Goal: Task Accomplishment & Management: Complete application form

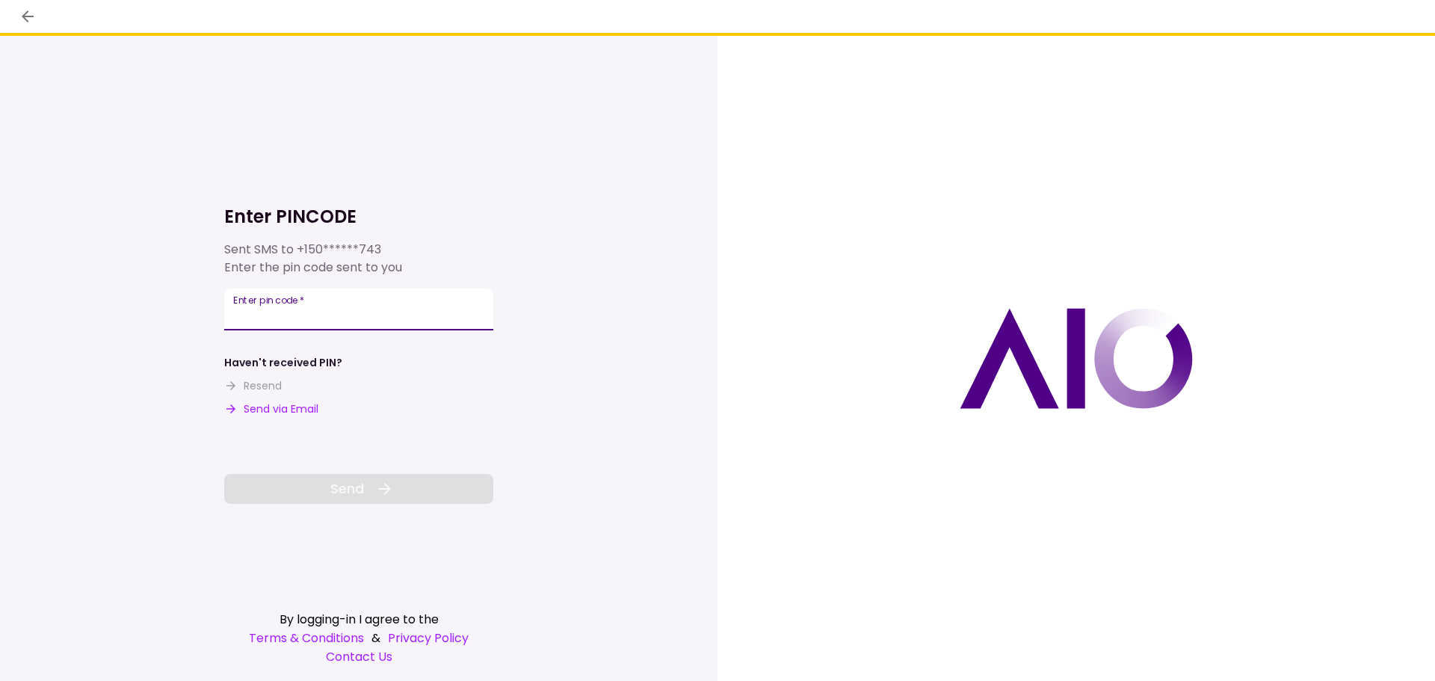
click at [256, 312] on input "Enter pin code   *" at bounding box center [358, 309] width 269 height 42
type input "******"
click at [362, 484] on span "Send" at bounding box center [347, 488] width 34 height 20
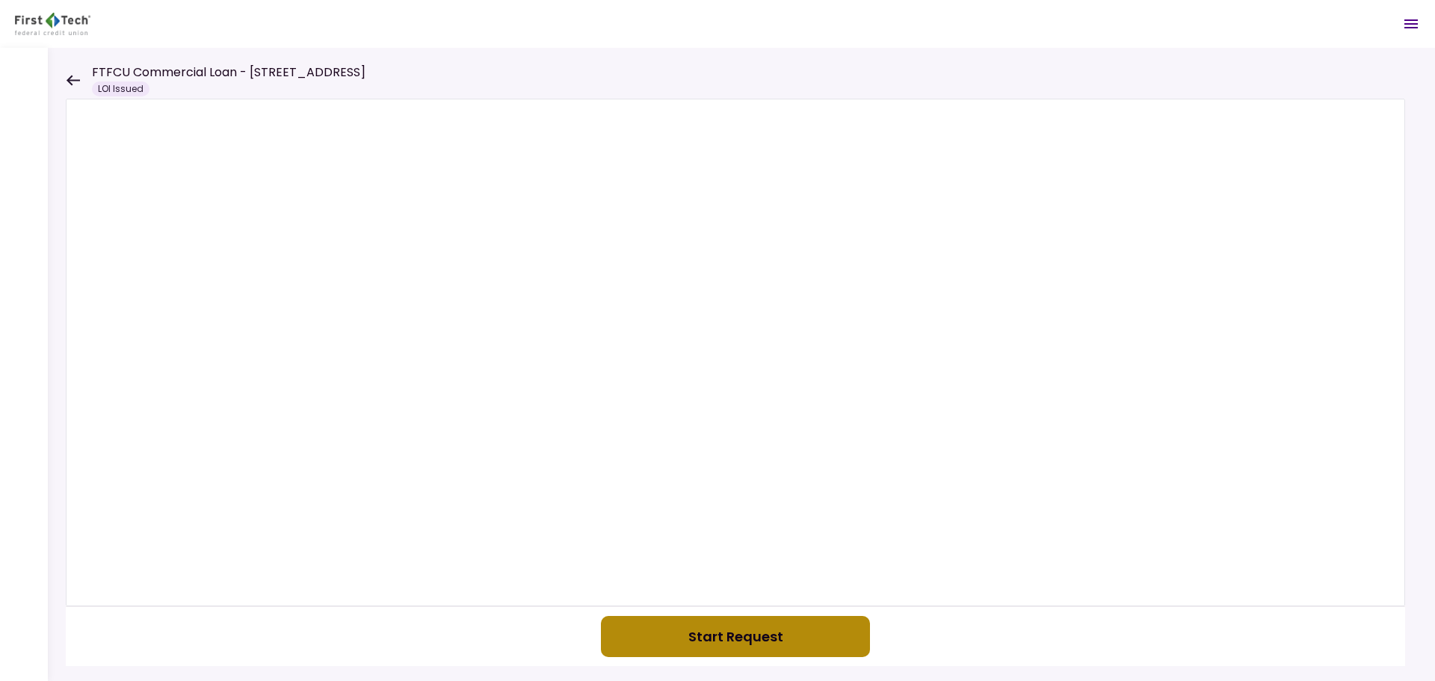
click at [726, 635] on button "Start Request" at bounding box center [735, 636] width 269 height 41
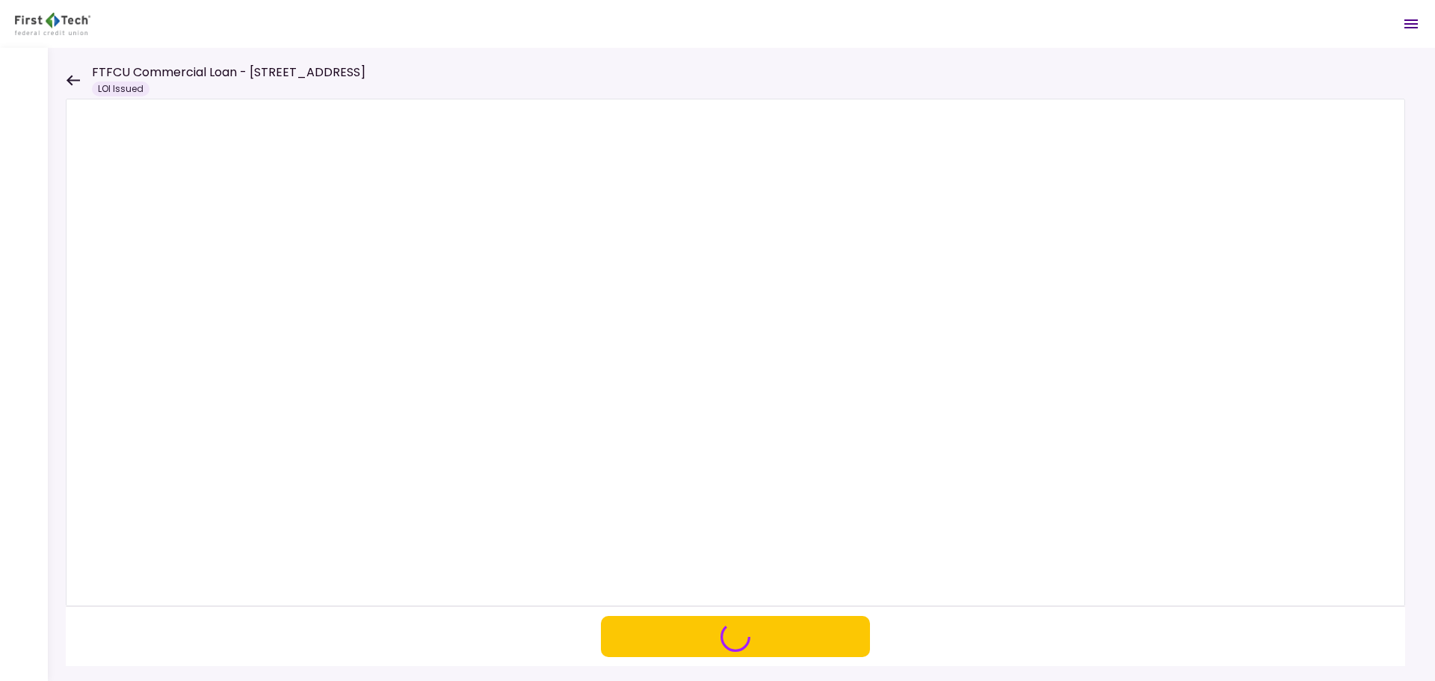
click at [67, 77] on icon at bounding box center [73, 80] width 14 height 11
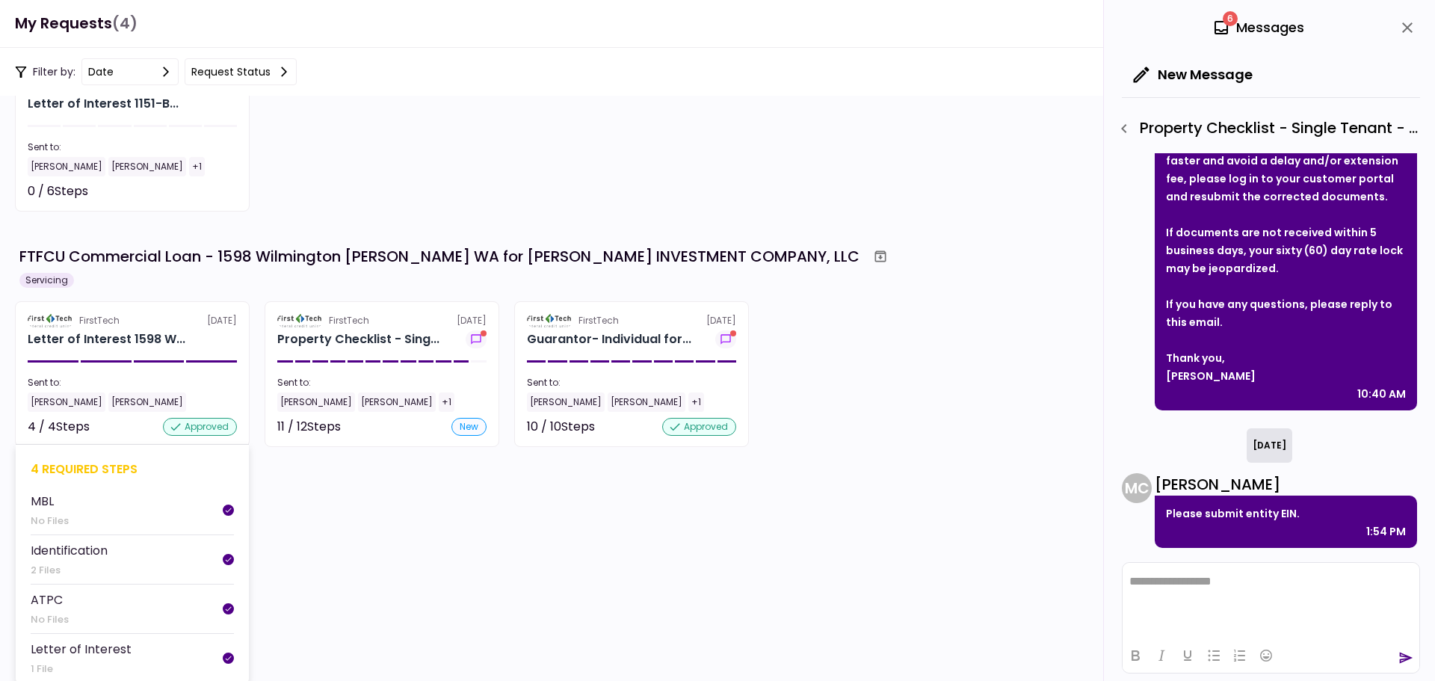
scroll to position [112, 0]
click at [107, 339] on div "Letter of Interest 1598 W..." at bounding box center [107, 338] width 158 height 18
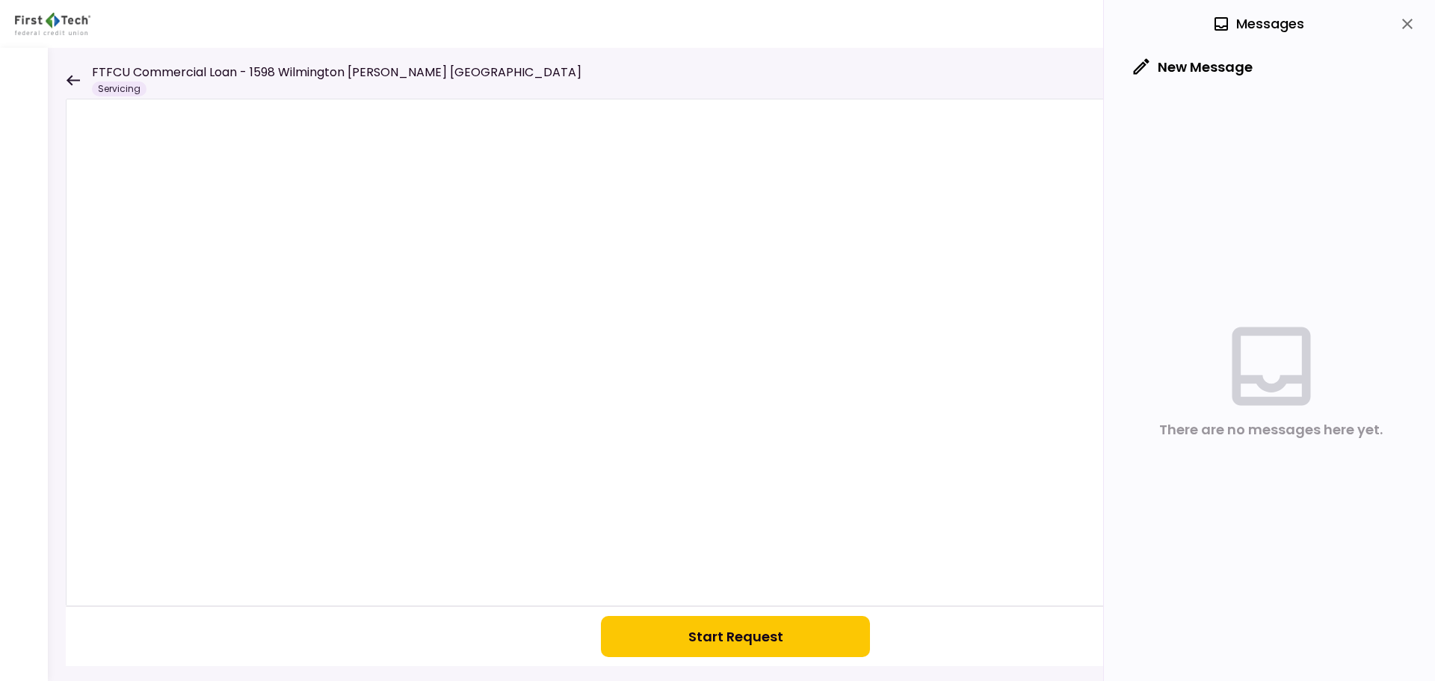
click at [72, 78] on icon at bounding box center [73, 80] width 14 height 11
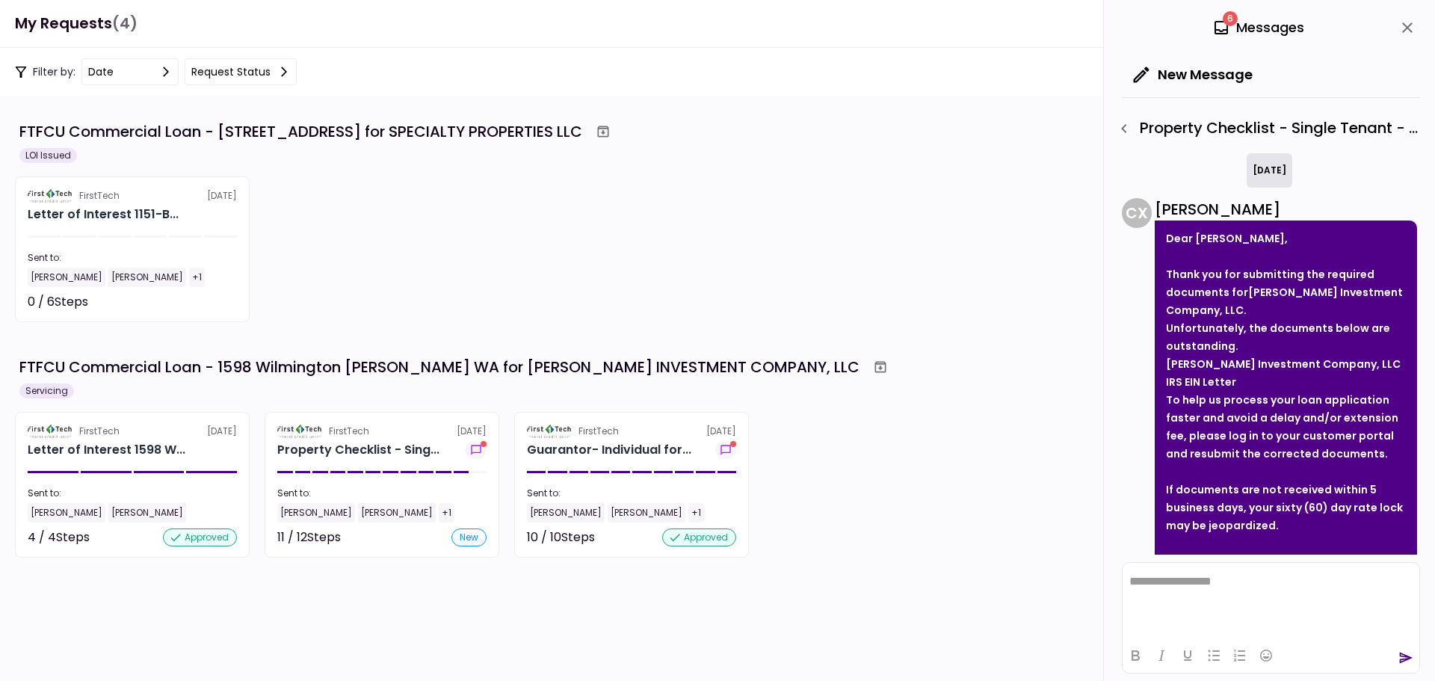
scroll to position [257, 0]
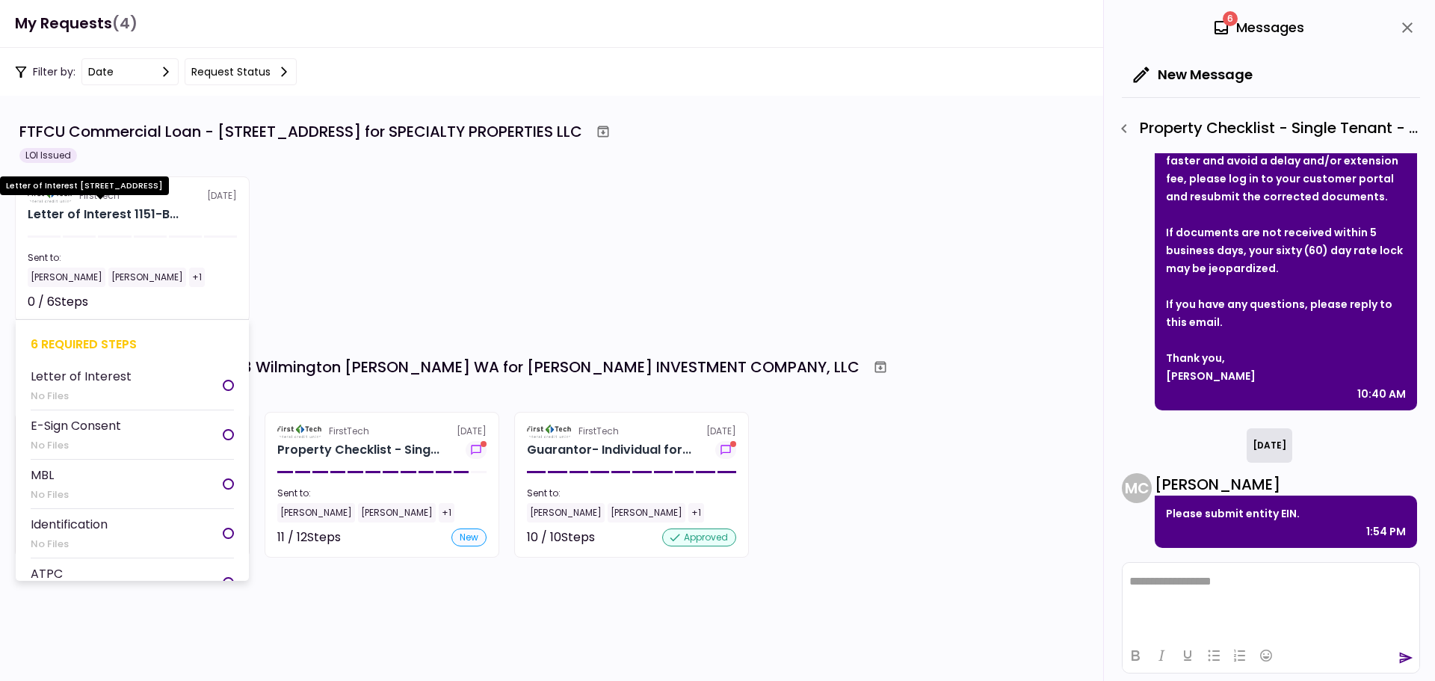
click at [132, 210] on div "Letter of Interest 1151-B..." at bounding box center [103, 215] width 151 height 18
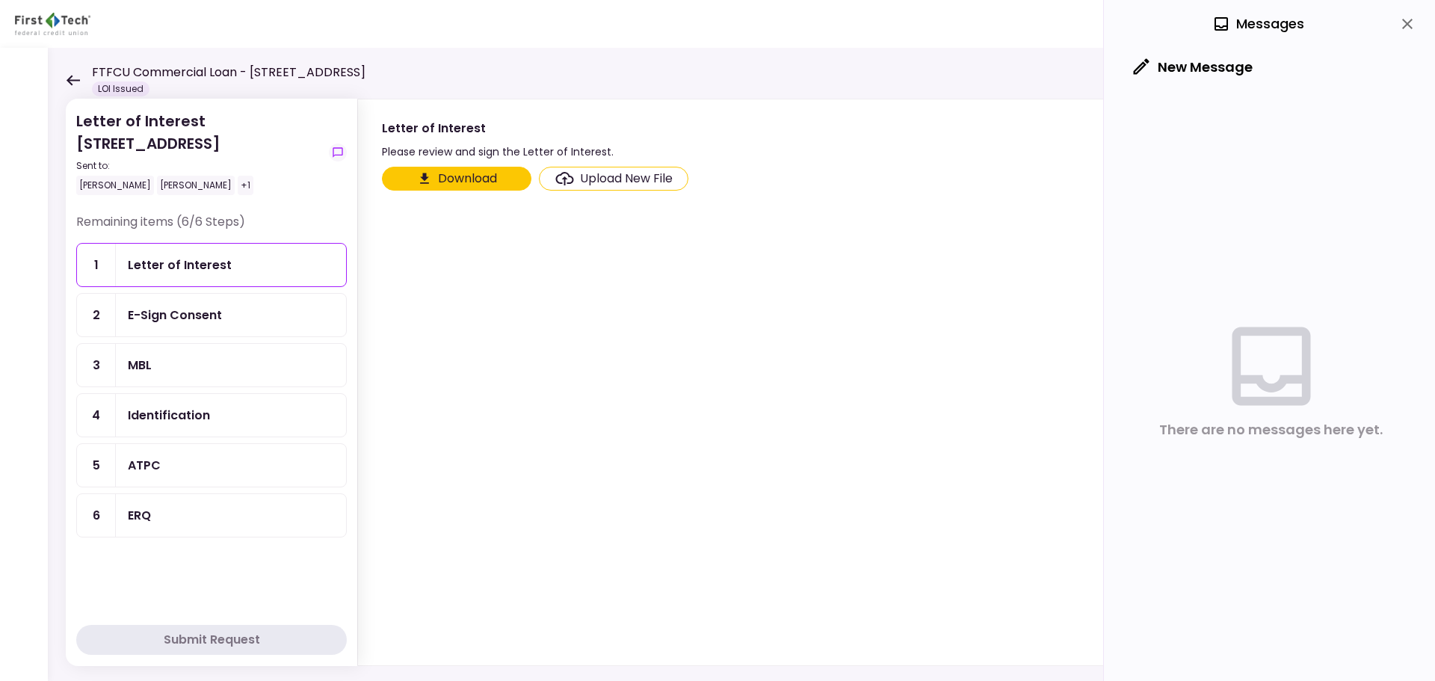
click at [431, 176] on button "Download" at bounding box center [456, 179] width 149 height 24
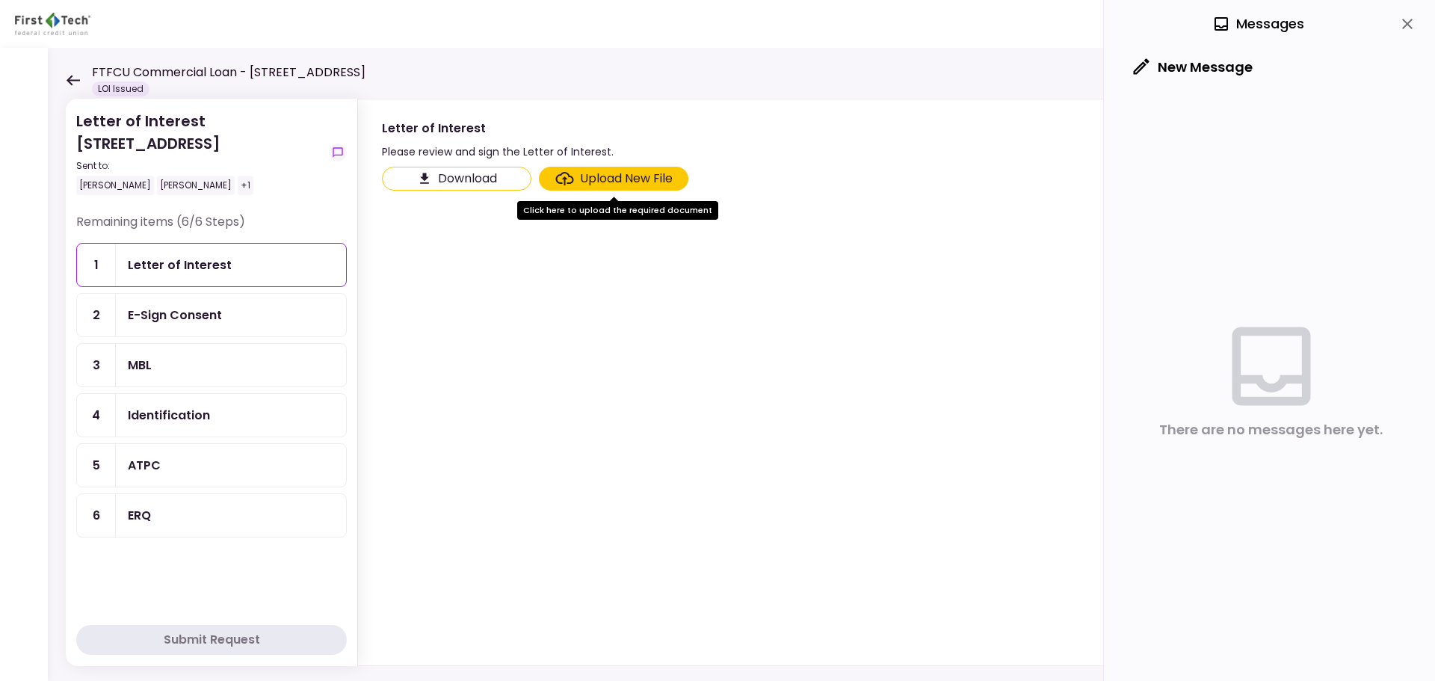
click at [490, 416] on section "Download Upload New File" at bounding box center [881, 413] width 999 height 493
